Goal: Information Seeking & Learning: Learn about a topic

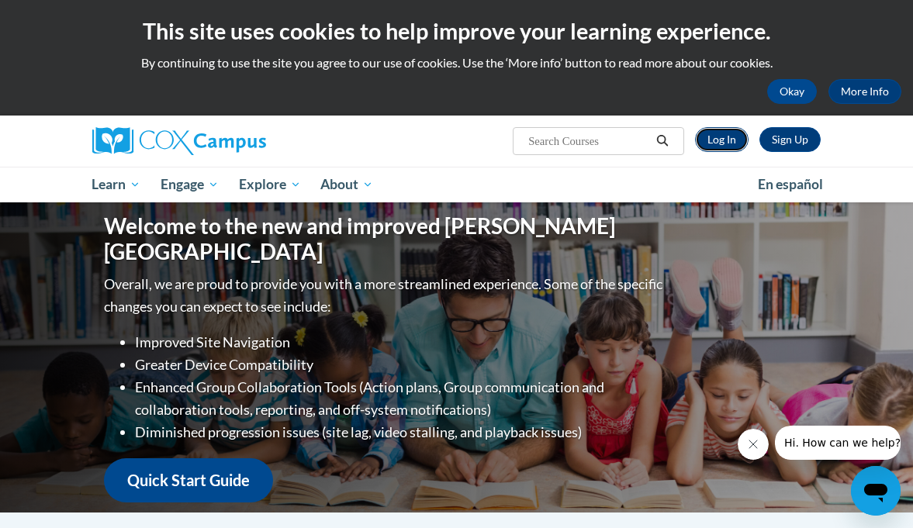
click at [726, 140] on link "Log In" at bounding box center [722, 139] width 54 height 25
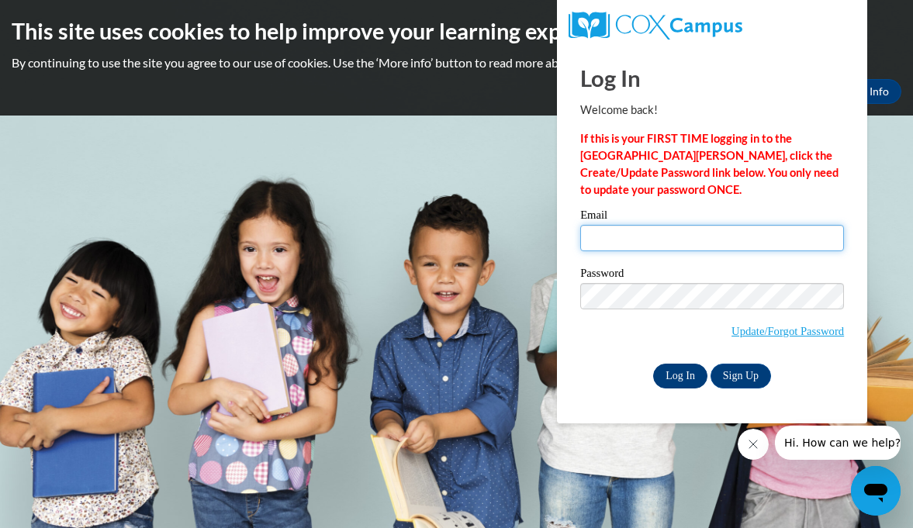
type input "[EMAIL_ADDRESS][DOMAIN_NAME]"
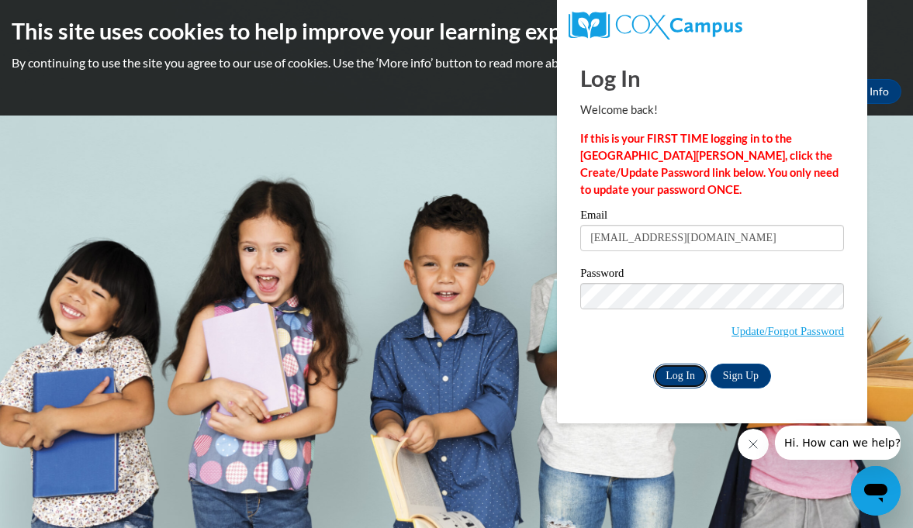
click at [670, 382] on input "Log In" at bounding box center [680, 376] width 54 height 25
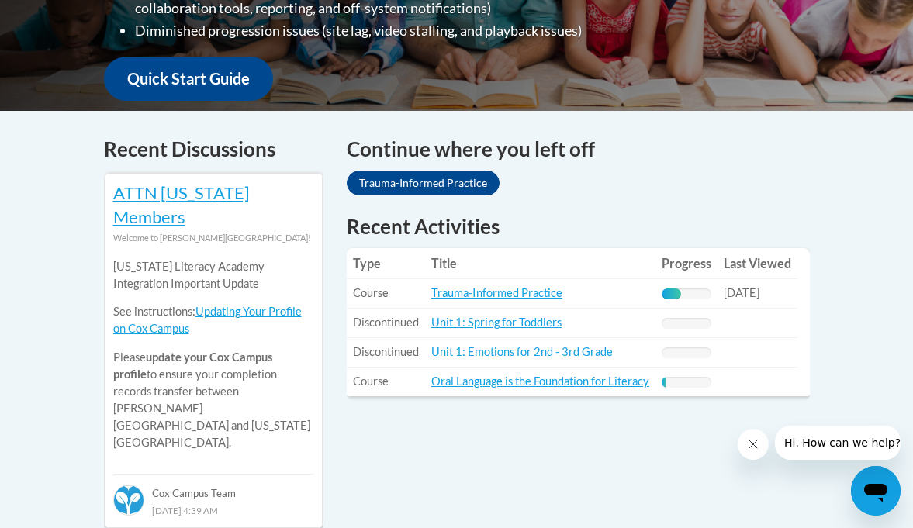
scroll to position [574, 0]
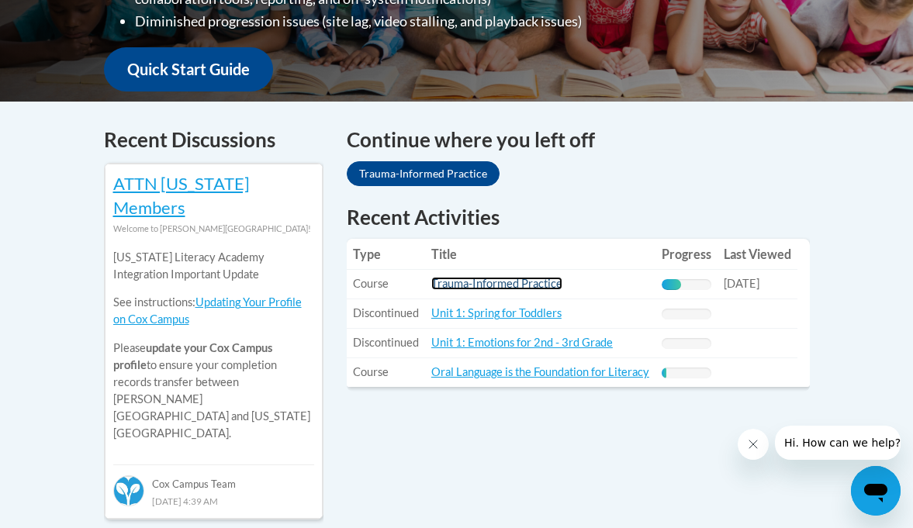
click at [527, 277] on link "Trauma-Informed Practice" at bounding box center [496, 283] width 131 height 13
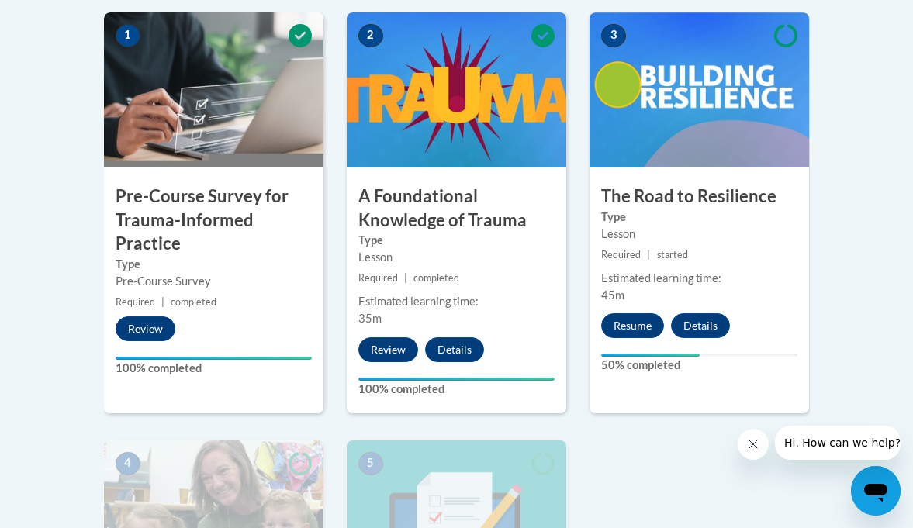
scroll to position [518, 0]
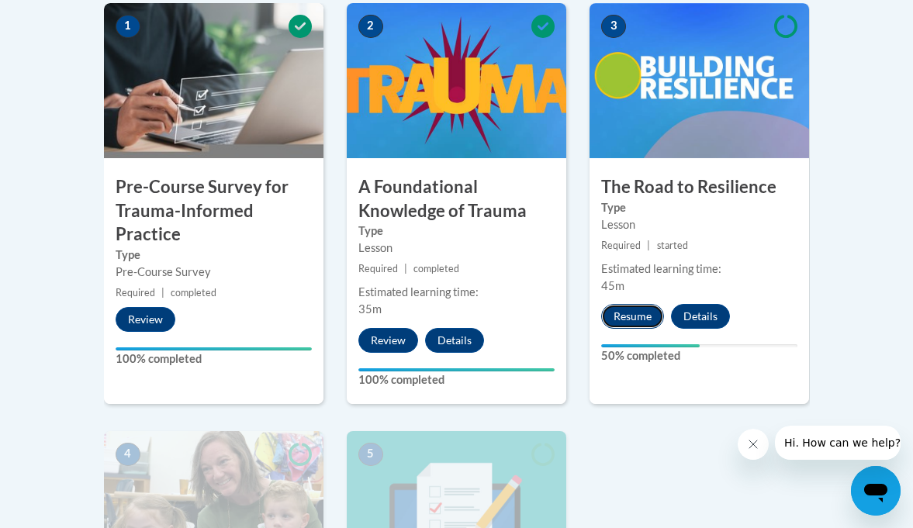
click at [624, 318] on button "Resume" at bounding box center [632, 316] width 63 height 25
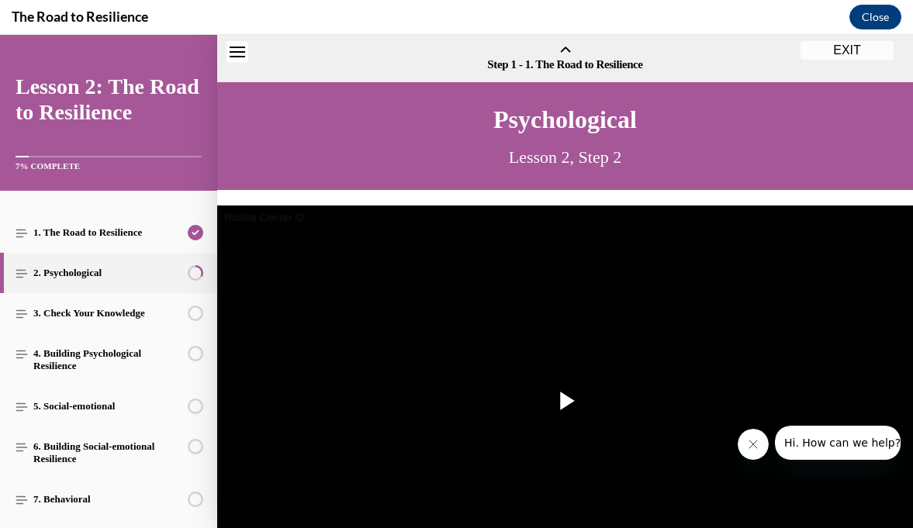
scroll to position [47, 0]
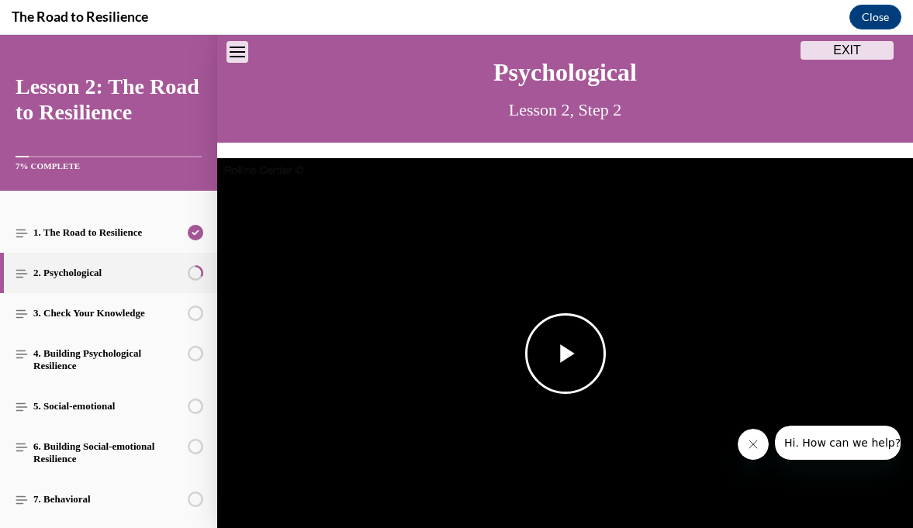
click at [565, 354] on span "Video player" at bounding box center [565, 354] width 0 height 0
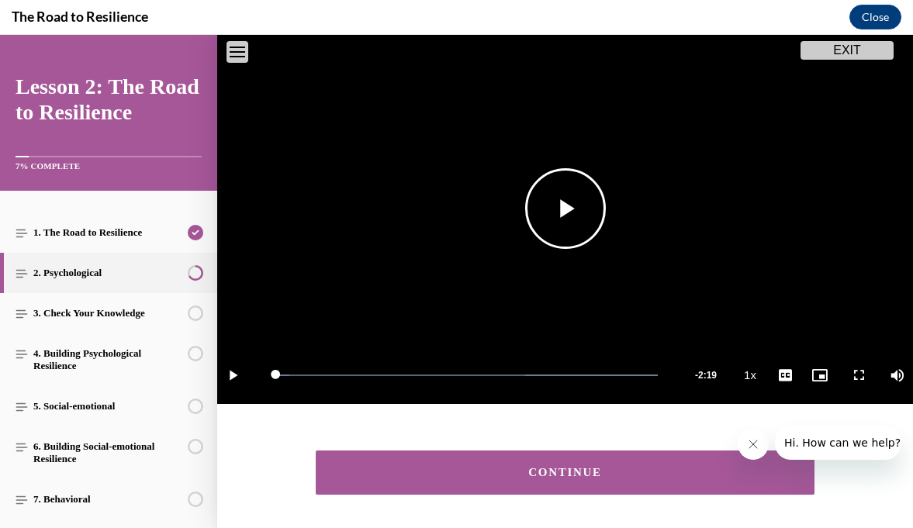
scroll to position [248, 0]
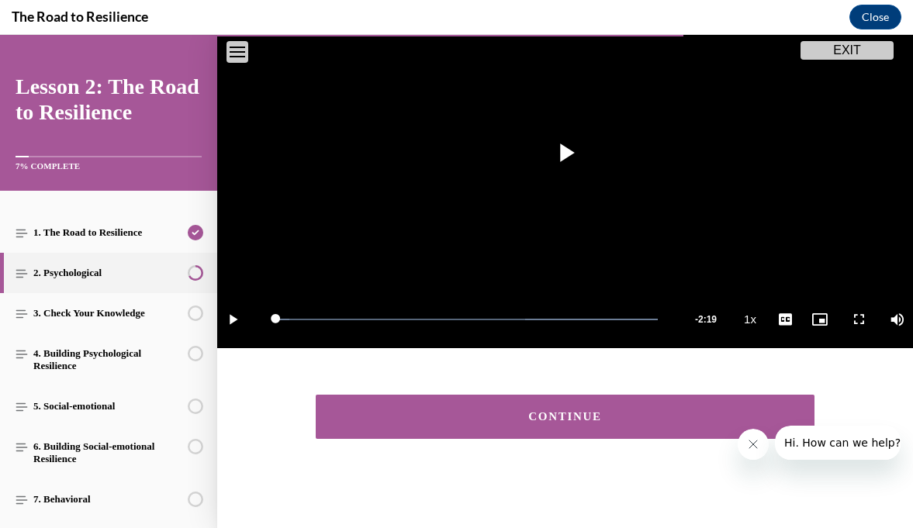
click at [473, 406] on button "CONTINUE" at bounding box center [565, 417] width 499 height 44
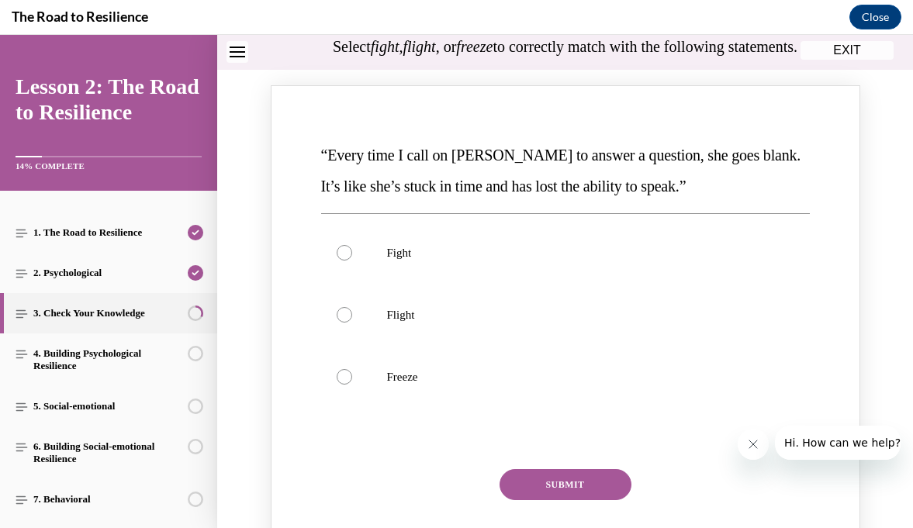
scroll to position [168, 0]
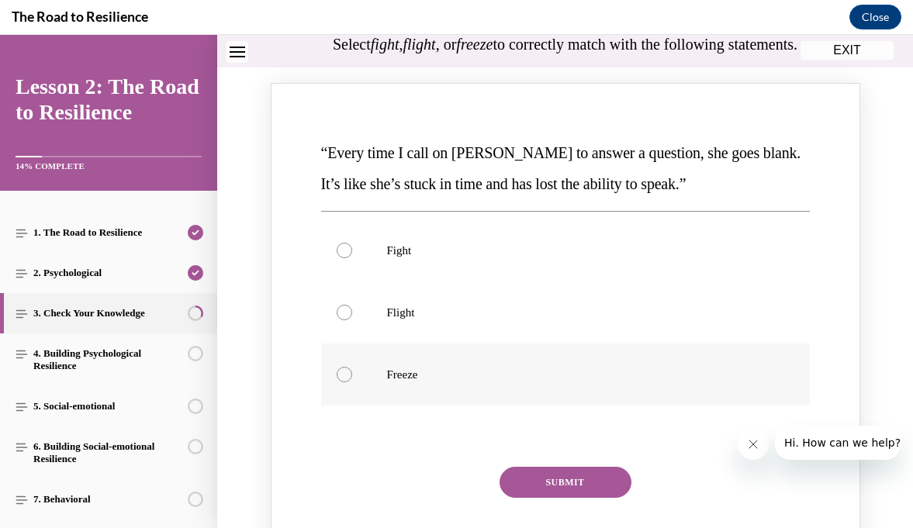
click at [349, 382] on div "Knowledge check: Multiple choice" at bounding box center [345, 375] width 16 height 16
click at [349, 382] on input "Freeze" at bounding box center [345, 375] width 16 height 16
radio input "true"
click at [563, 498] on button "SUBMIT" at bounding box center [565, 482] width 132 height 31
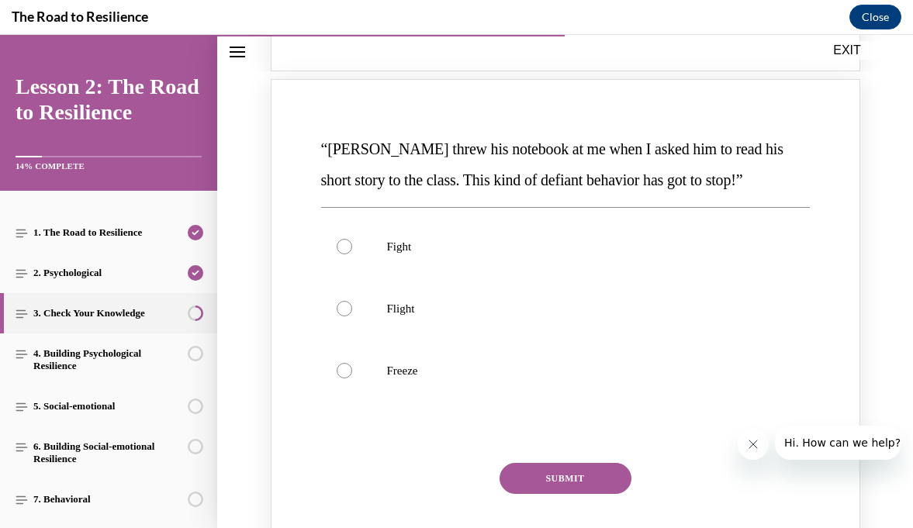
scroll to position [794, 0]
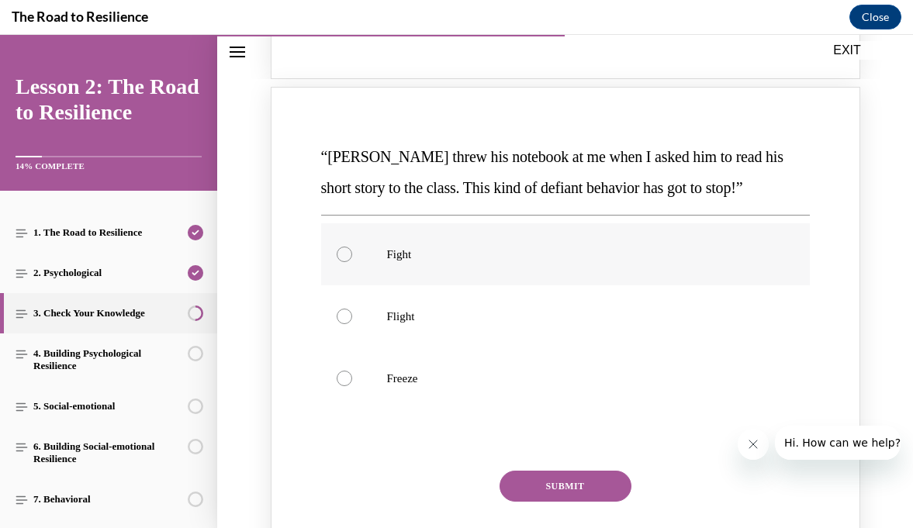
click at [346, 262] on div "Knowledge check: Multiple choice" at bounding box center [345, 255] width 16 height 16
click at [346, 262] on input "Fight" at bounding box center [345, 255] width 16 height 16
radio input "true"
click at [527, 502] on button "SUBMIT" at bounding box center [565, 486] width 132 height 31
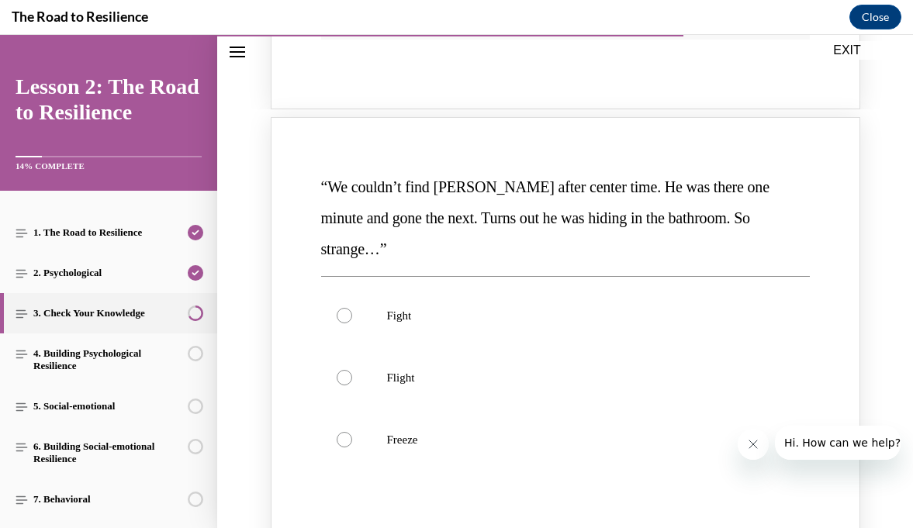
scroll to position [1398, 0]
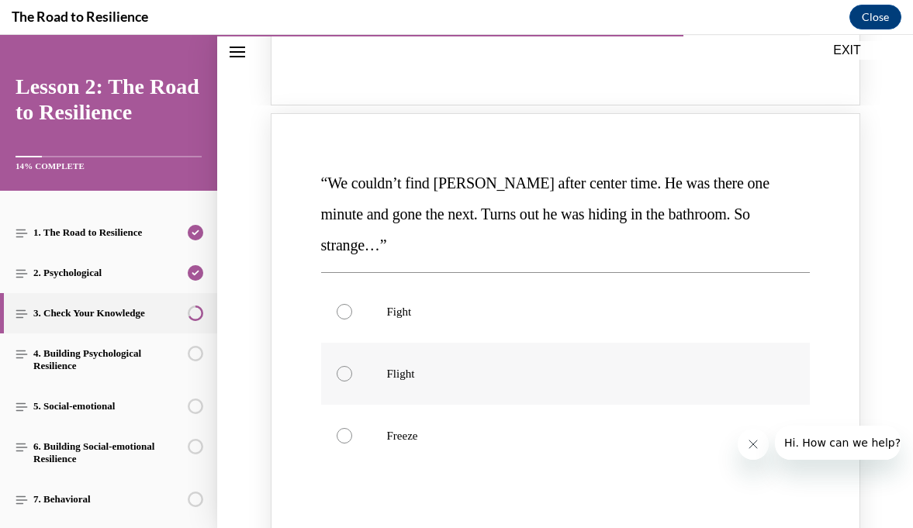
click at [345, 369] on div "Knowledge check: Multiple choice" at bounding box center [345, 374] width 16 height 16
click at [345, 369] on input "Flight" at bounding box center [345, 374] width 16 height 16
radio input "true"
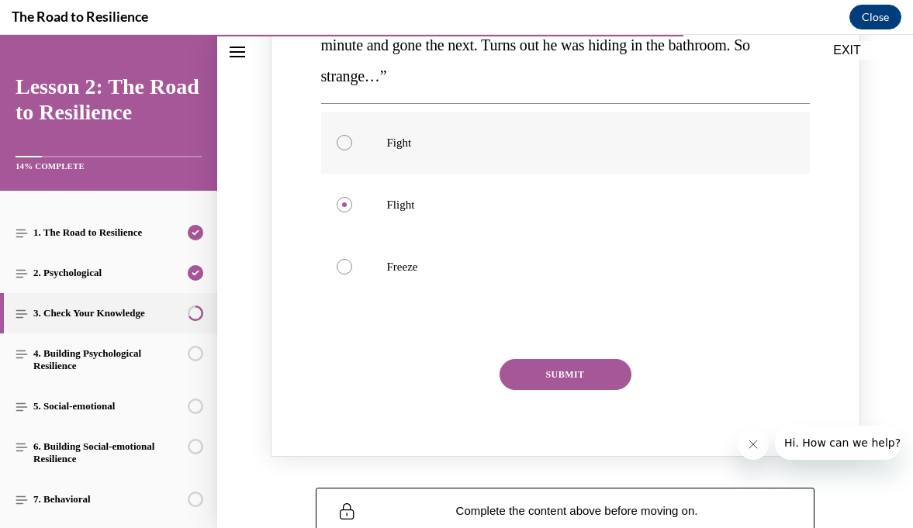
scroll to position [1569, 0]
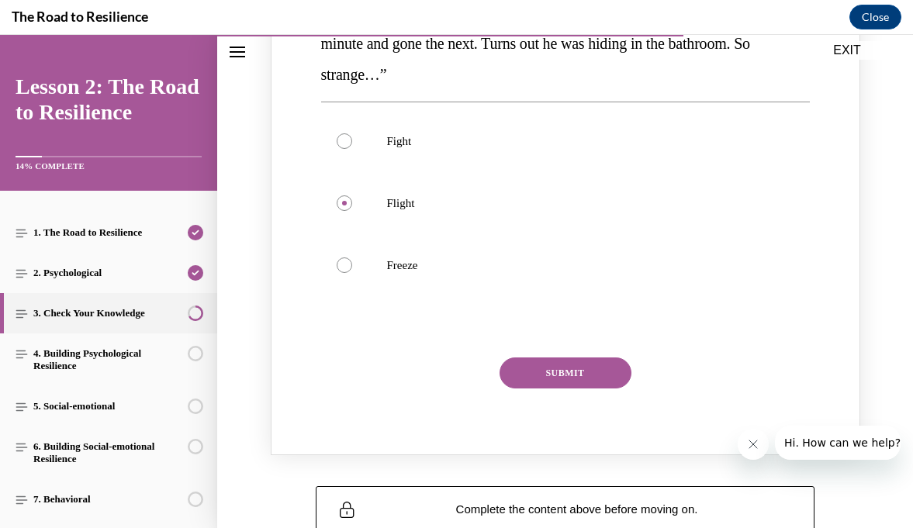
click at [592, 375] on button "SUBMIT" at bounding box center [565, 372] width 132 height 31
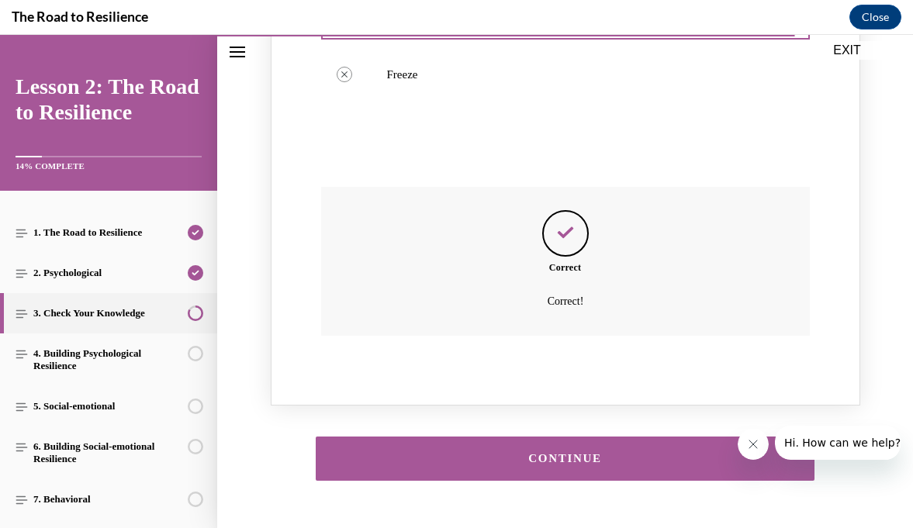
scroll to position [1801, 0]
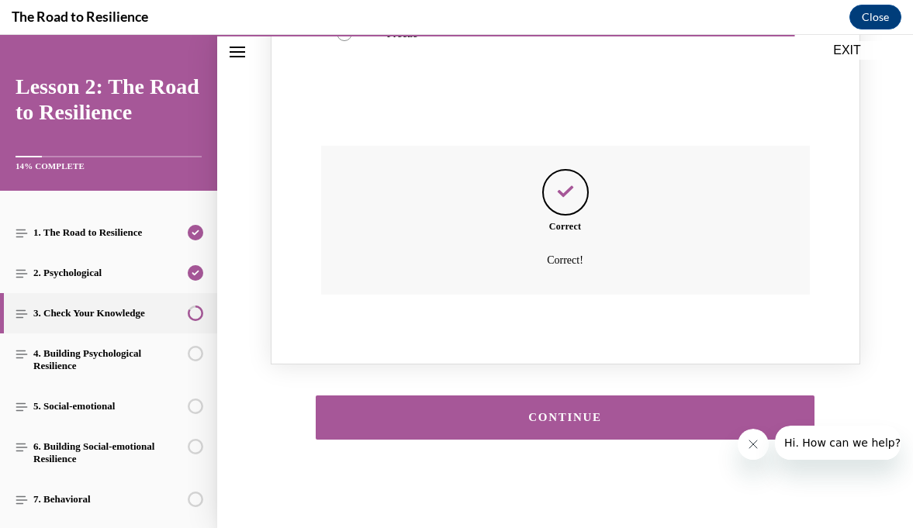
click at [580, 427] on button "CONTINUE" at bounding box center [565, 417] width 499 height 44
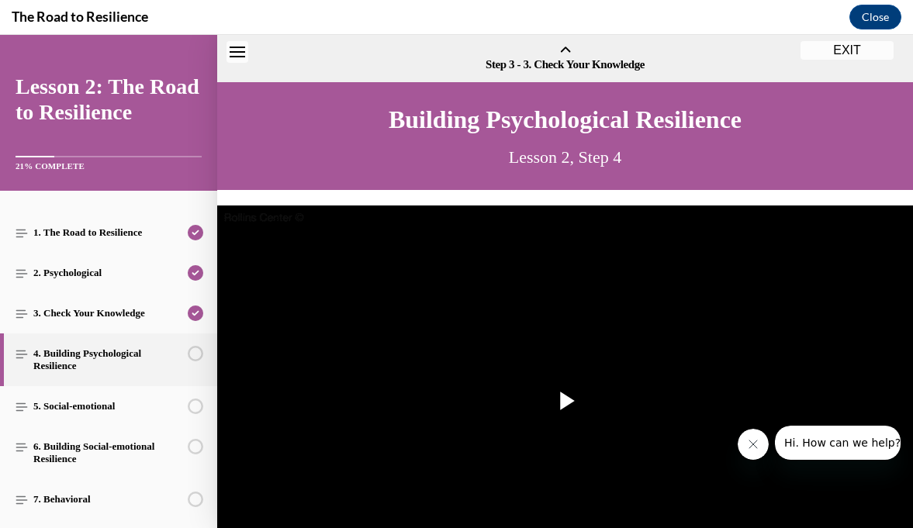
scroll to position [48, 0]
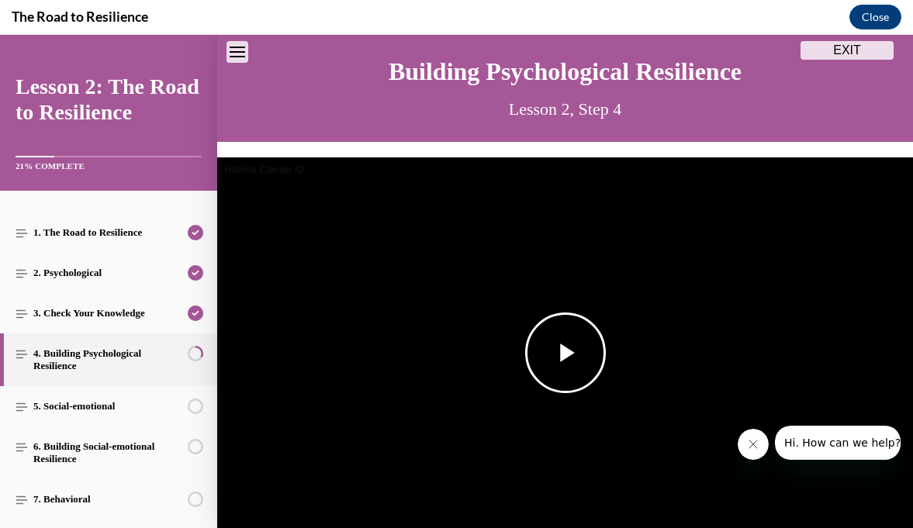
click at [565, 353] on span "Video player" at bounding box center [565, 353] width 0 height 0
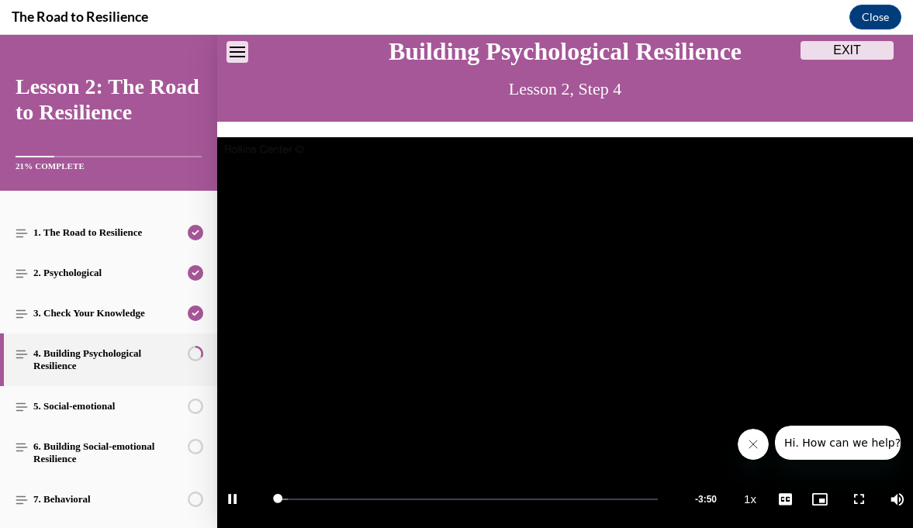
click at [567, 354] on video "Video player" at bounding box center [565, 333] width 696 height 392
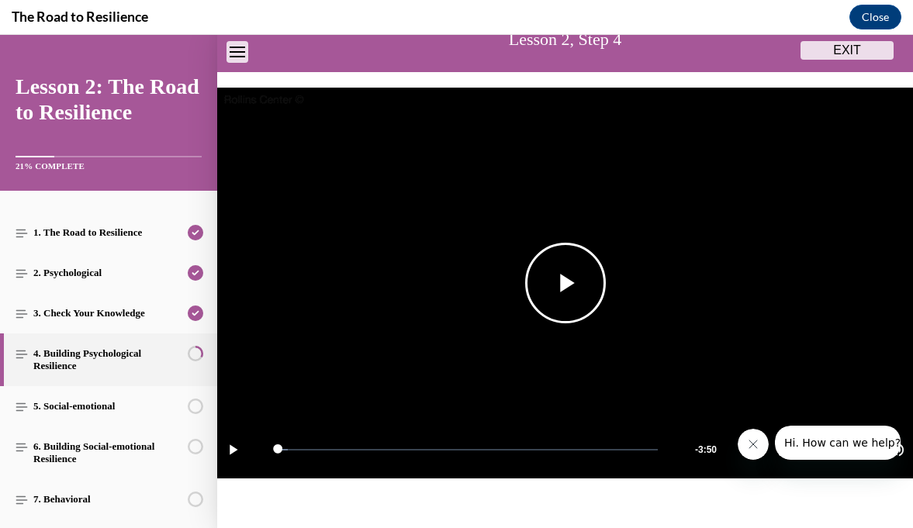
scroll to position [116, 0]
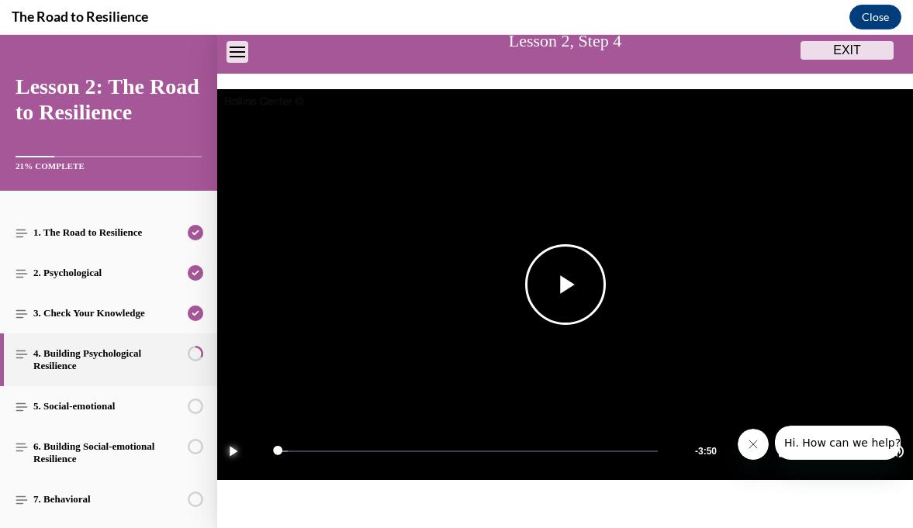
click at [235, 451] on span "Video player" at bounding box center [232, 451] width 31 height 0
click at [363, 278] on video "Video player" at bounding box center [565, 285] width 696 height 392
click at [565, 285] on span "Video player" at bounding box center [565, 285] width 0 height 0
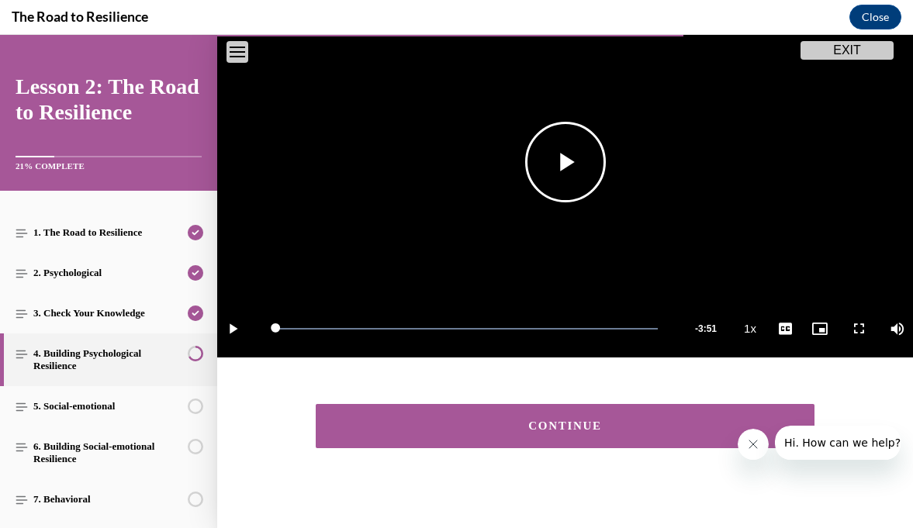
scroll to position [248, 0]
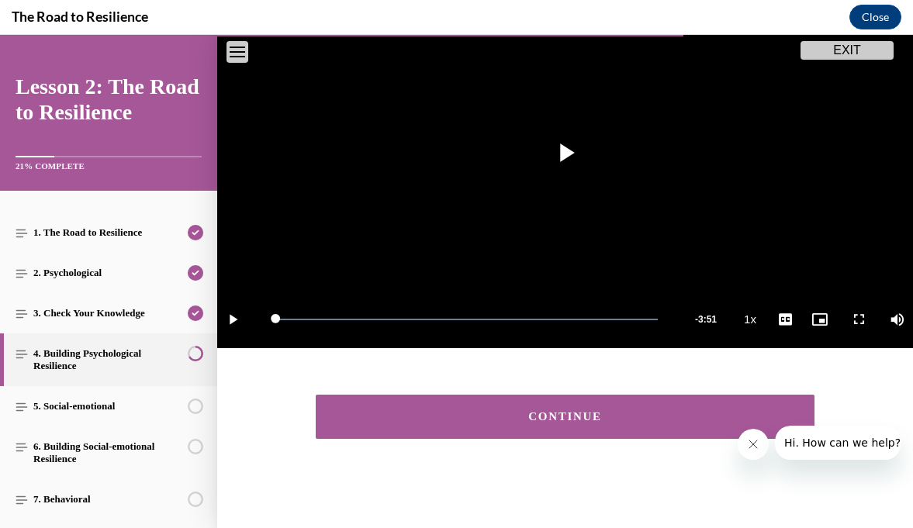
click at [609, 414] on div "CONTINUE" at bounding box center [565, 417] width 451 height 12
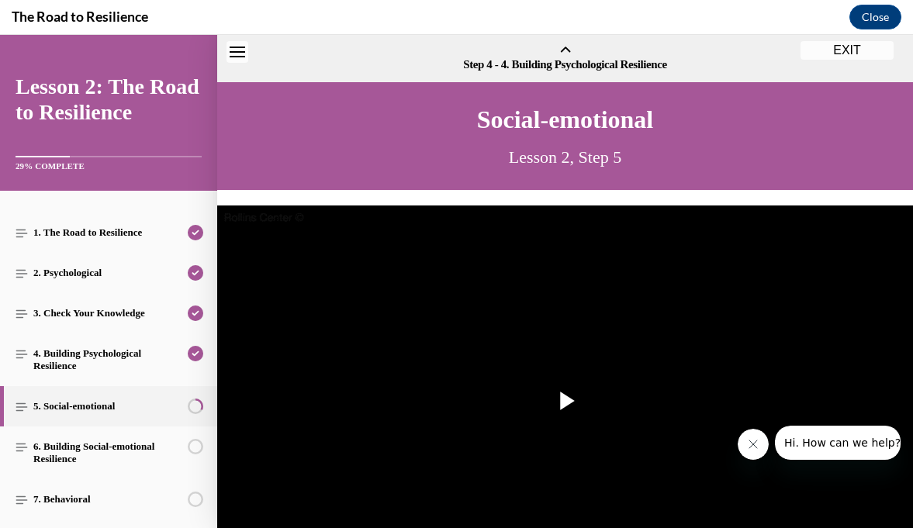
scroll to position [48, 0]
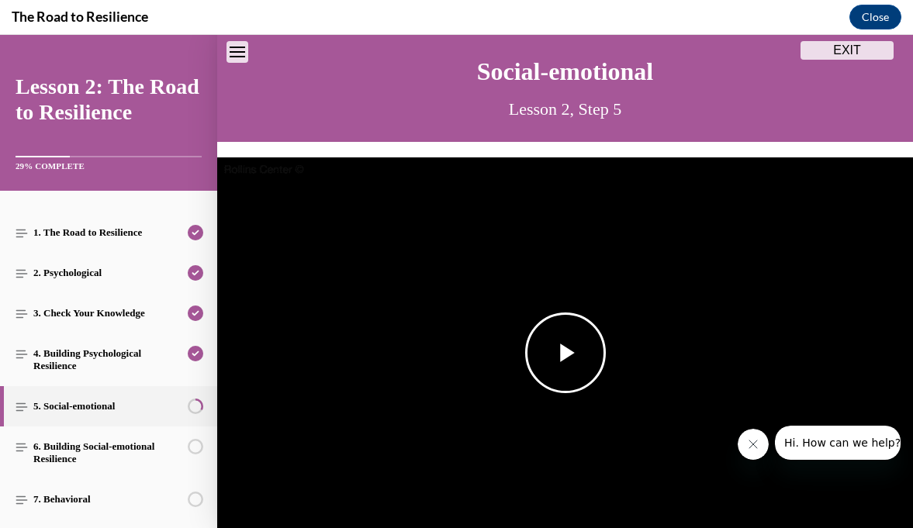
click at [565, 353] on span "Video player" at bounding box center [565, 353] width 0 height 0
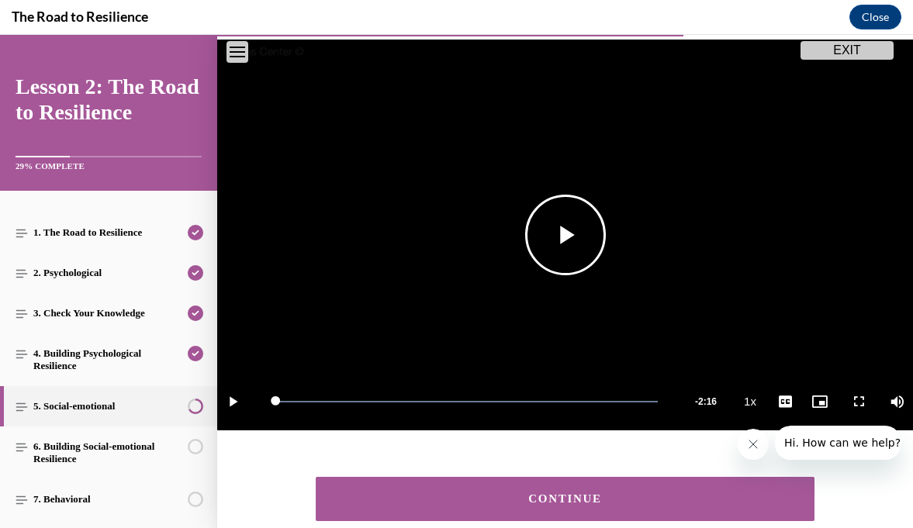
scroll to position [248, 0]
